Goal: Check status: Check status

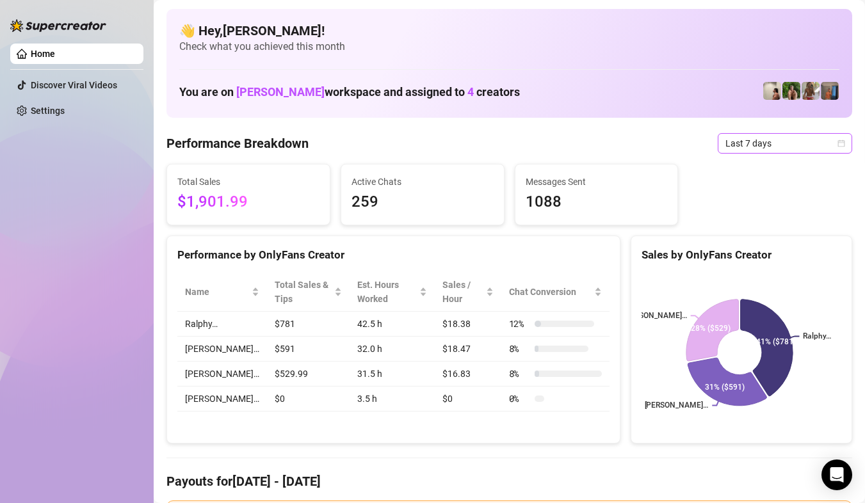
click at [818, 148] on span "Last 7 days" at bounding box center [784, 143] width 119 height 19
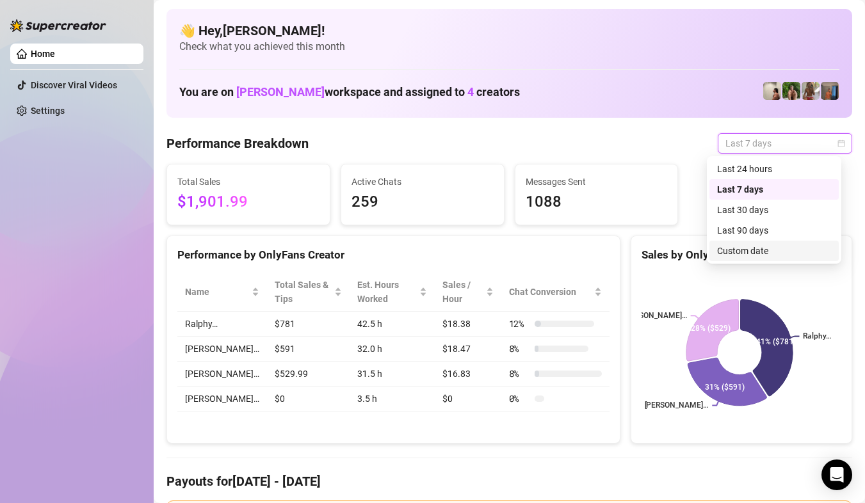
click at [760, 247] on div "Custom date" at bounding box center [774, 251] width 114 height 14
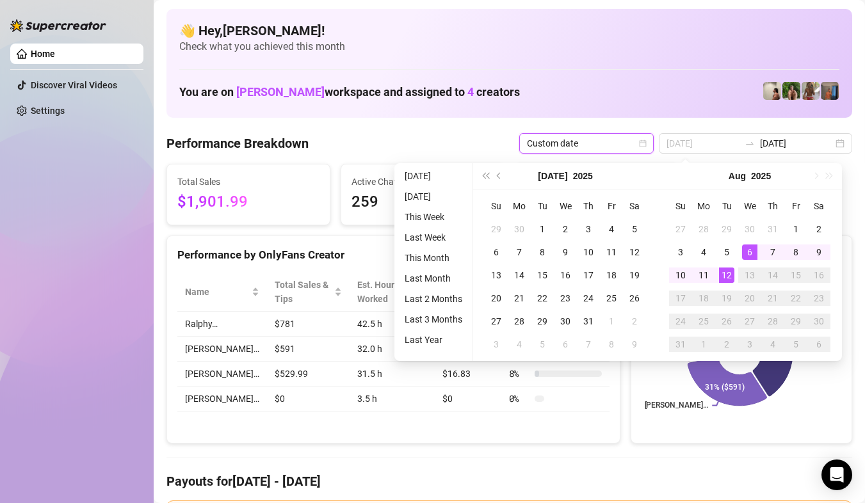
type input "[DATE]"
click at [723, 275] on div "12" at bounding box center [726, 275] width 15 height 15
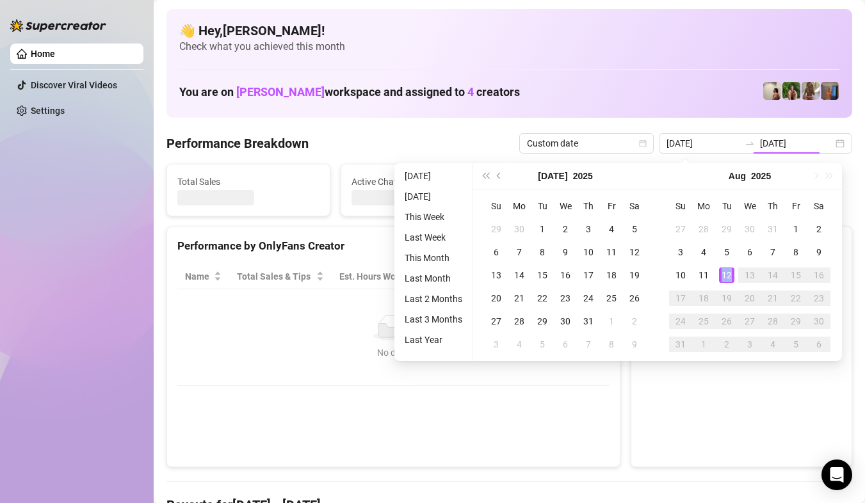
type input "[DATE]"
